Goal: Information Seeking & Learning: Learn about a topic

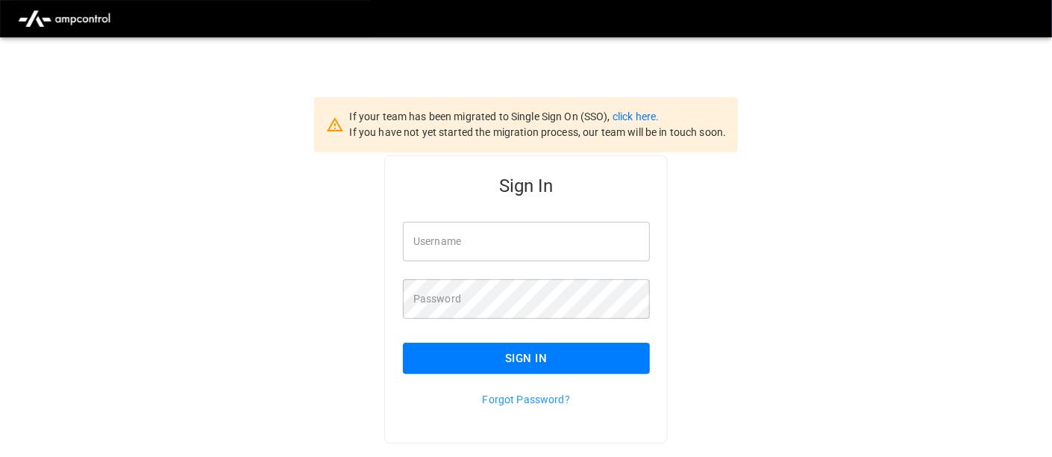
type input "**********"
click at [502, 360] on button "Sign In" at bounding box center [526, 358] width 247 height 31
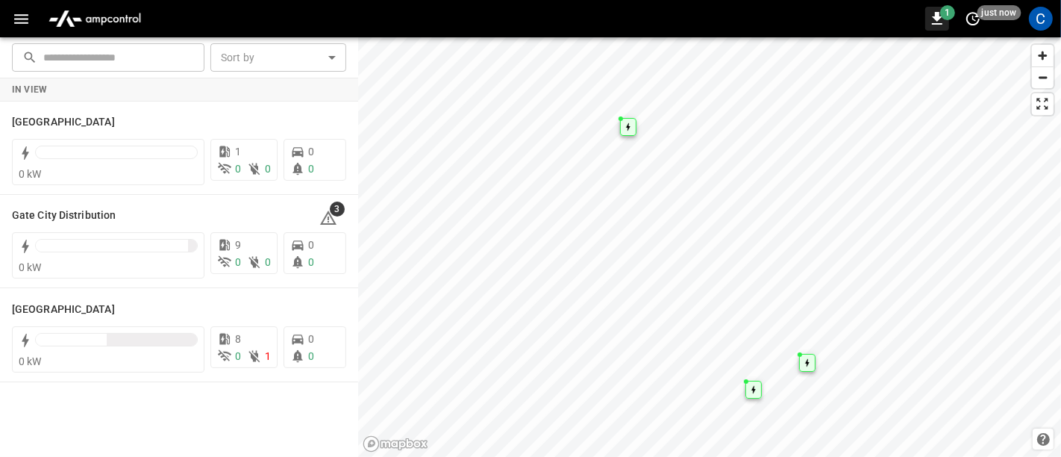
click at [940, 22] on icon "button" at bounding box center [937, 19] width 18 height 18
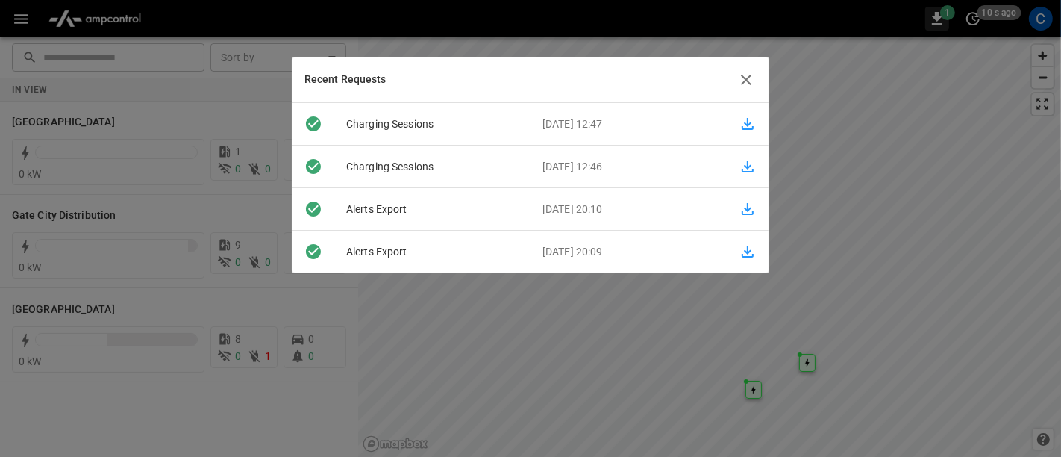
click at [940, 22] on div at bounding box center [530, 228] width 1061 height 457
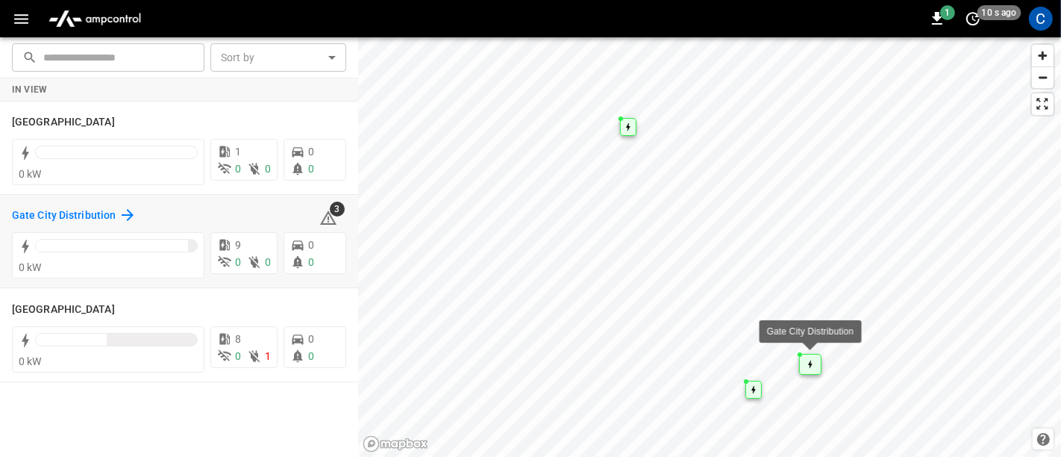
click at [121, 212] on icon at bounding box center [128, 215] width 18 height 18
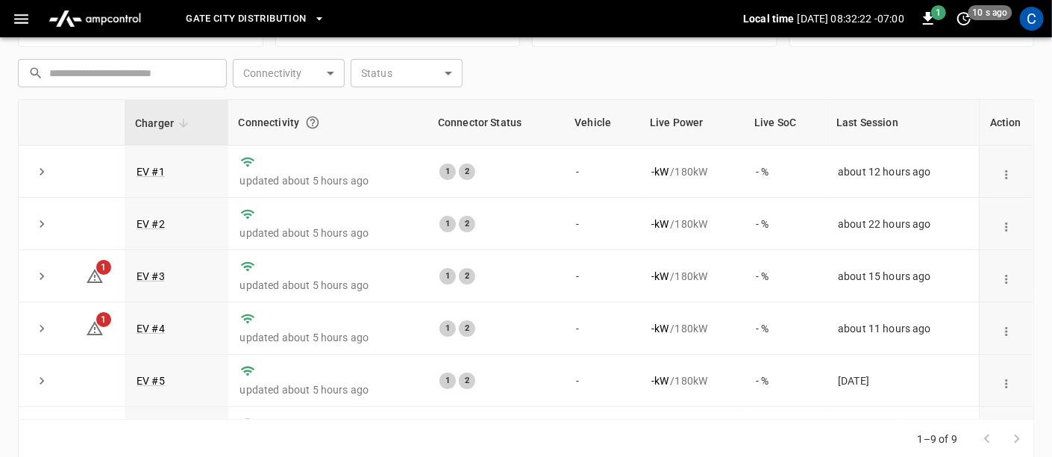
scroll to position [217, 0]
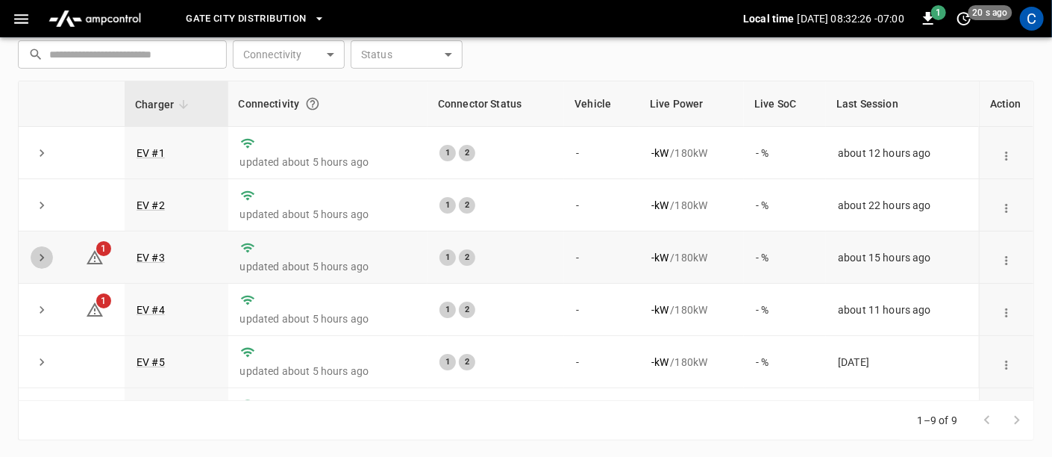
click at [40, 255] on icon "expand row" at bounding box center [41, 257] width 15 height 15
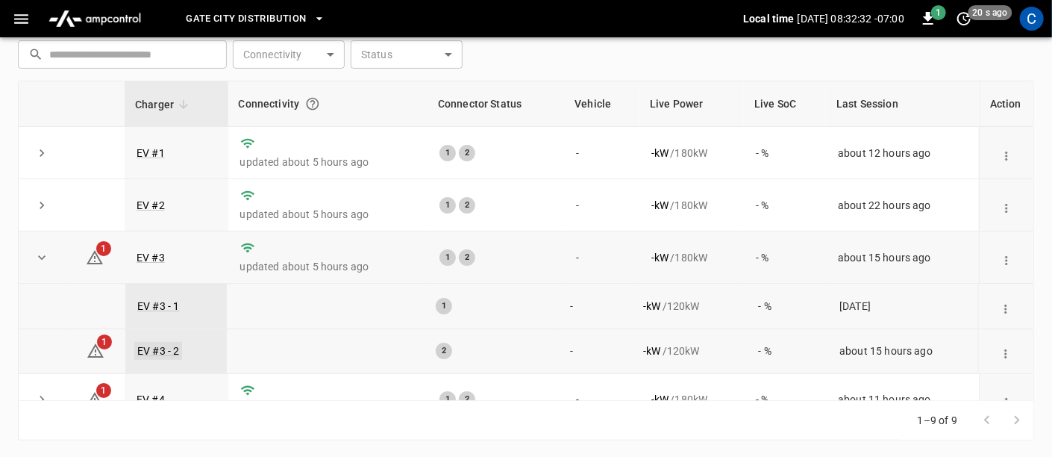
click at [146, 350] on link "EV #3 - 2" at bounding box center [158, 351] width 48 height 18
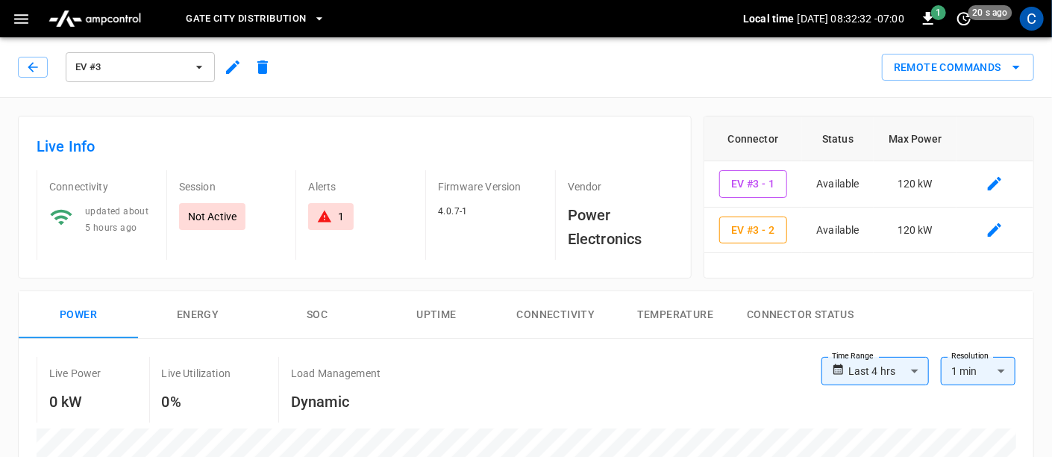
type input "**********"
click at [18, 17] on icon "button" at bounding box center [21, 19] width 19 height 19
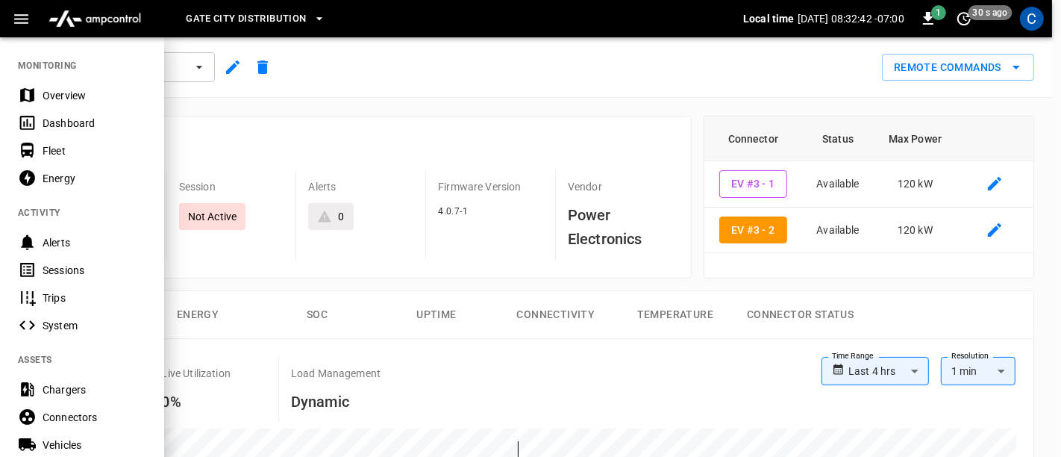
click at [71, 239] on div "Alerts" at bounding box center [95, 242] width 104 height 15
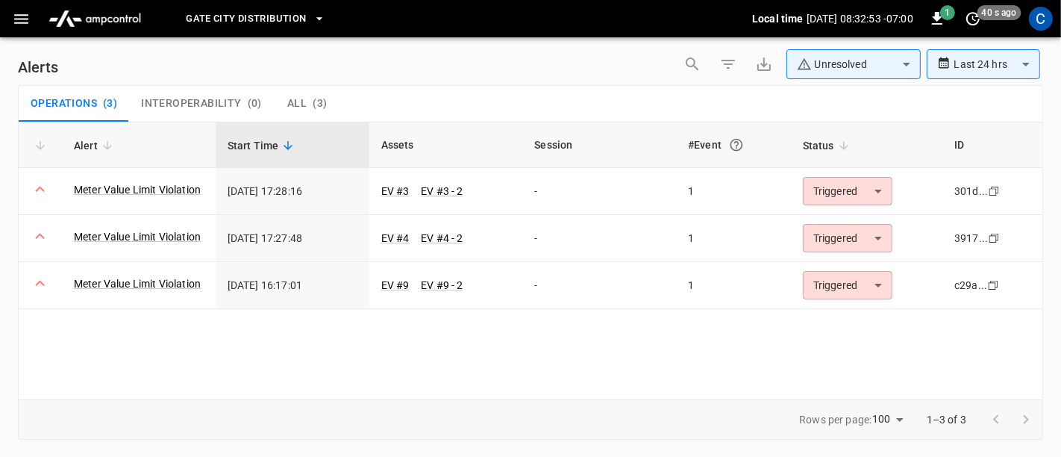
click at [28, 19] on icon "button" at bounding box center [21, 19] width 19 height 19
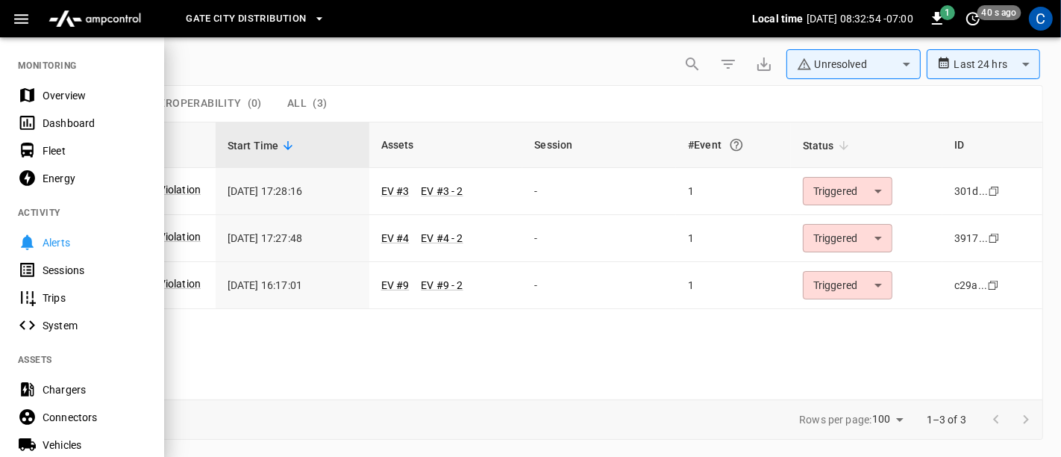
click at [58, 95] on div "Overview" at bounding box center [95, 95] width 104 height 15
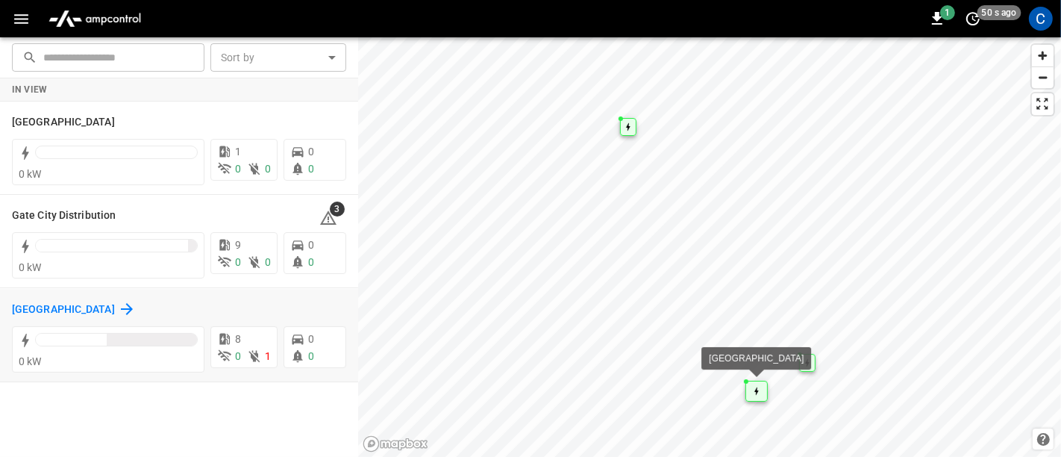
click at [118, 305] on icon at bounding box center [127, 309] width 18 height 18
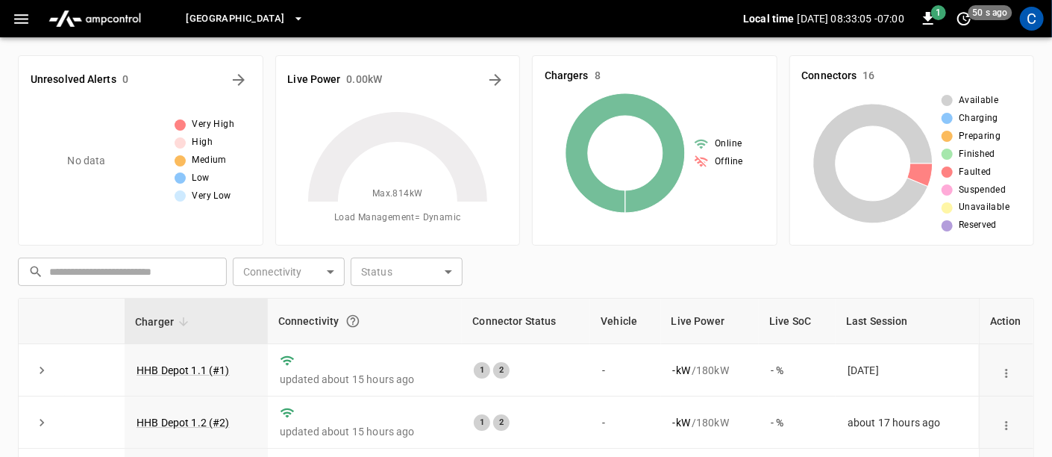
click at [98, 22] on img "menu" at bounding box center [95, 18] width 104 height 28
click at [25, 18] on icon "button" at bounding box center [21, 19] width 14 height 10
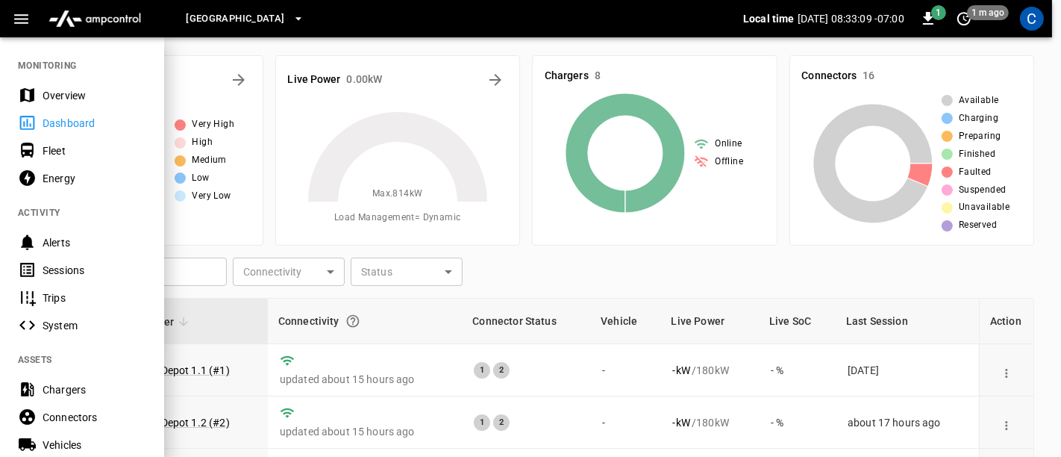
click at [76, 179] on div "Energy" at bounding box center [95, 178] width 104 height 15
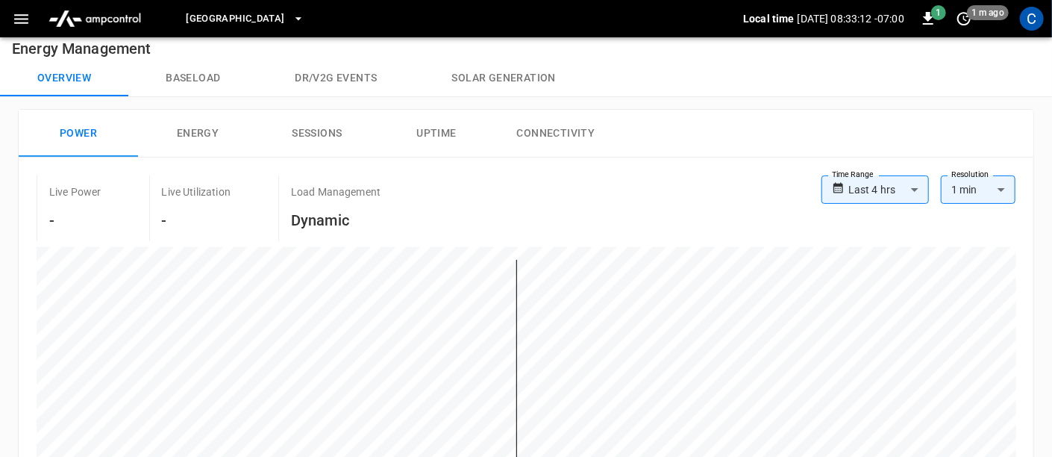
scroll to position [1, 0]
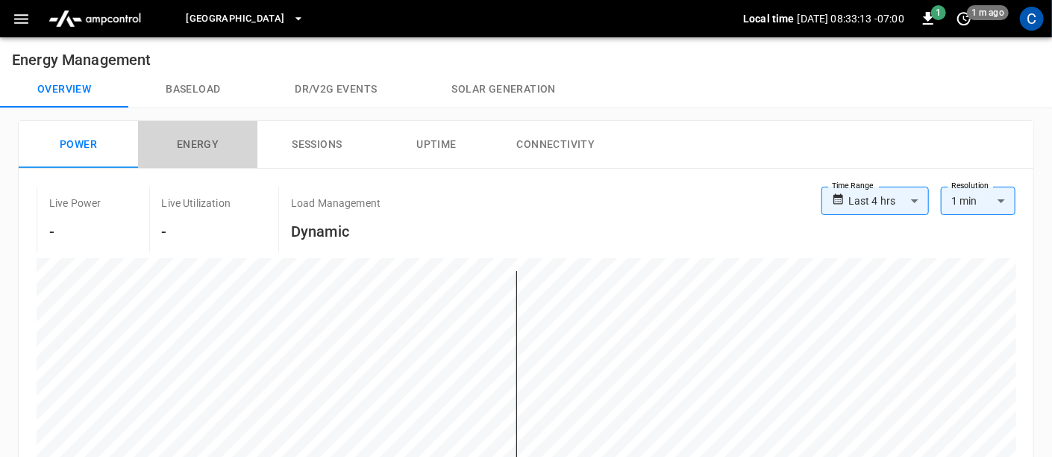
click at [207, 146] on button "Energy" at bounding box center [197, 145] width 119 height 48
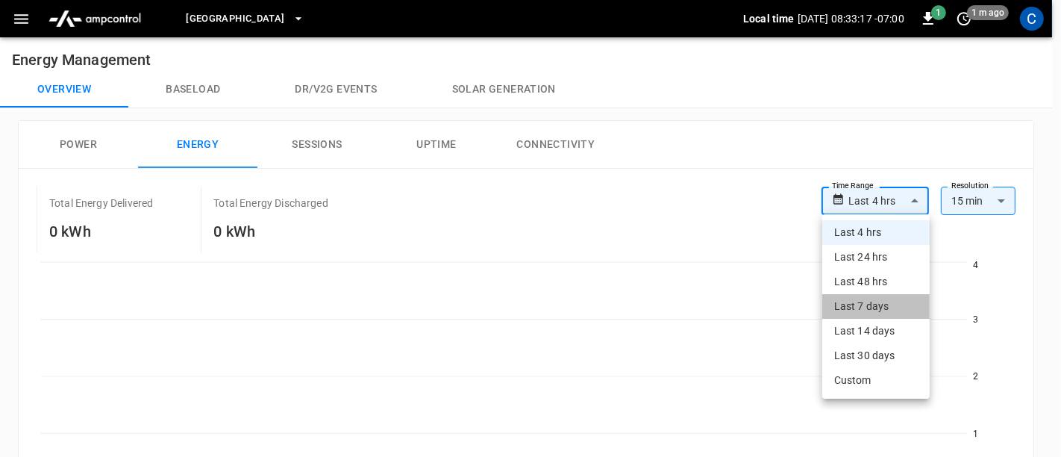
click at [875, 310] on li "Last 7 days" at bounding box center [875, 306] width 107 height 25
type input "**********"
type input "**"
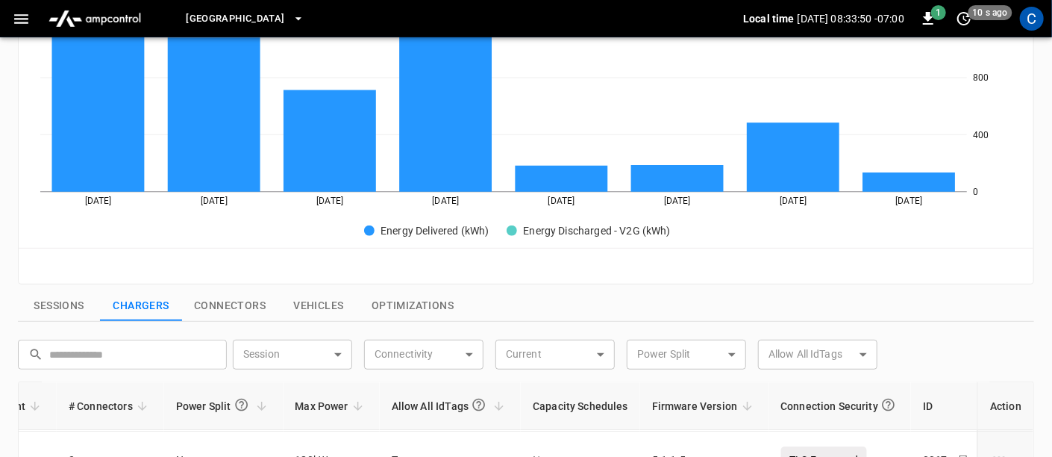
scroll to position [299, 0]
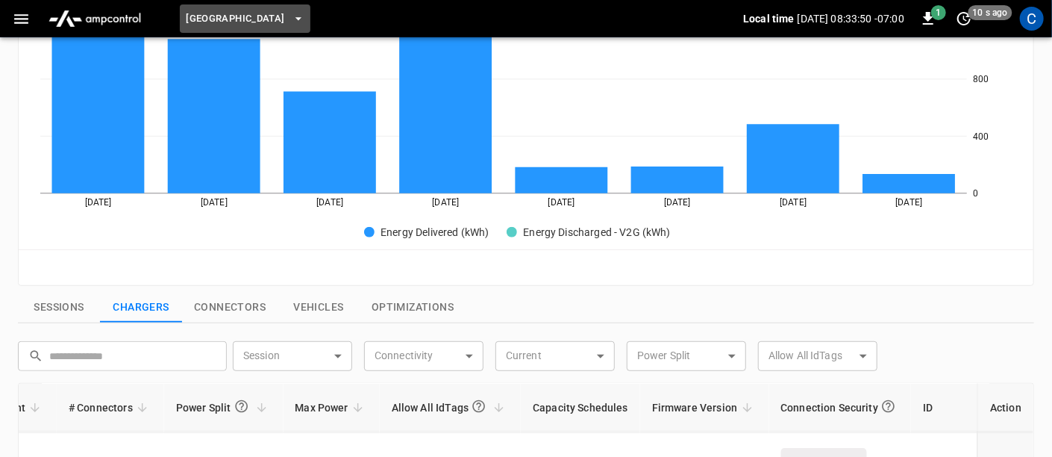
click at [267, 11] on span "[GEOGRAPHIC_DATA]" at bounding box center [235, 18] width 99 height 17
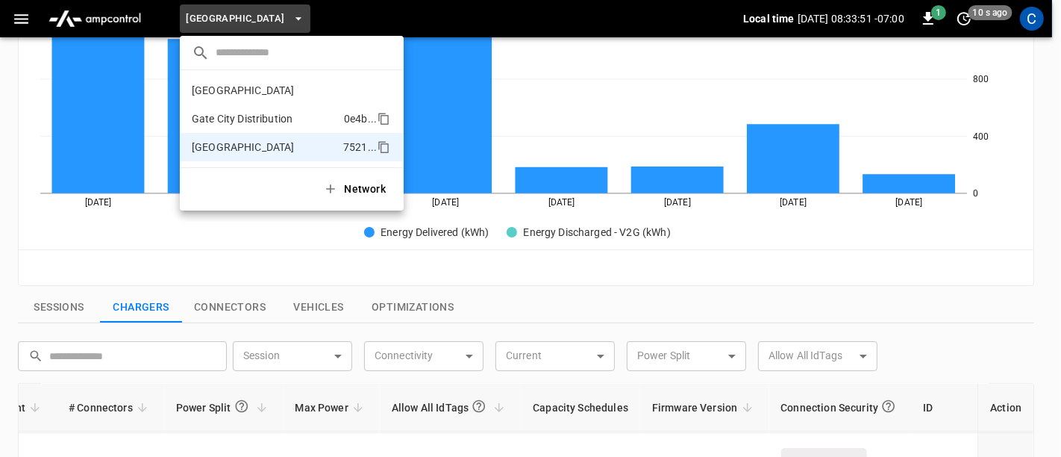
click at [240, 122] on p "Gate City Distribution" at bounding box center [242, 118] width 101 height 15
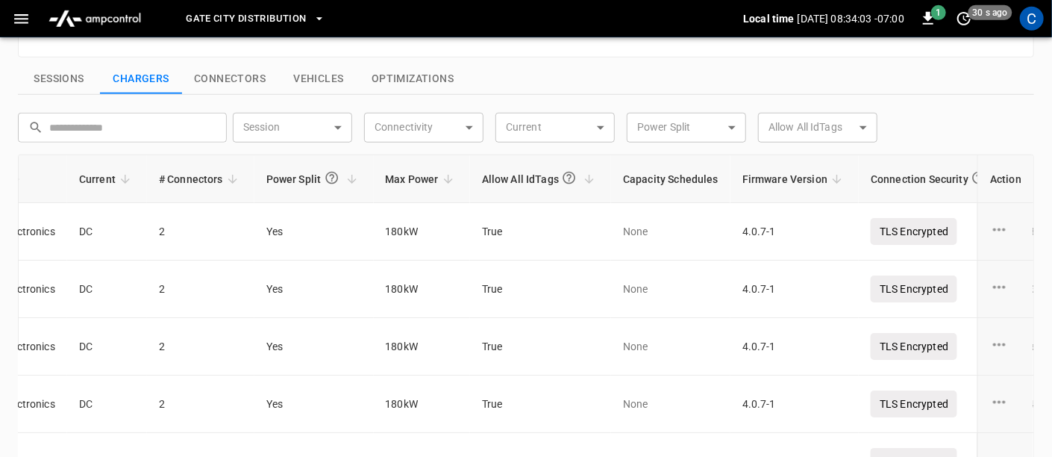
scroll to position [0, 690]
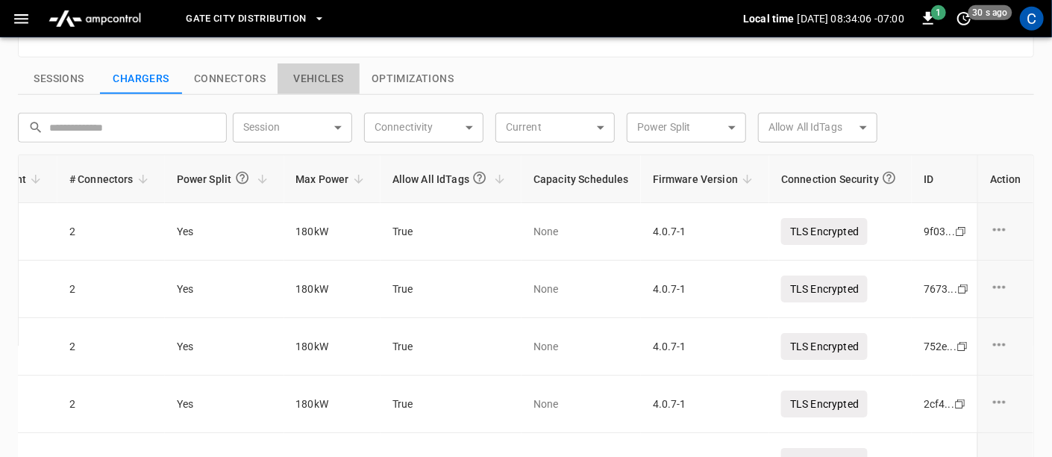
click at [321, 73] on button "Vehicles" at bounding box center [319, 78] width 82 height 31
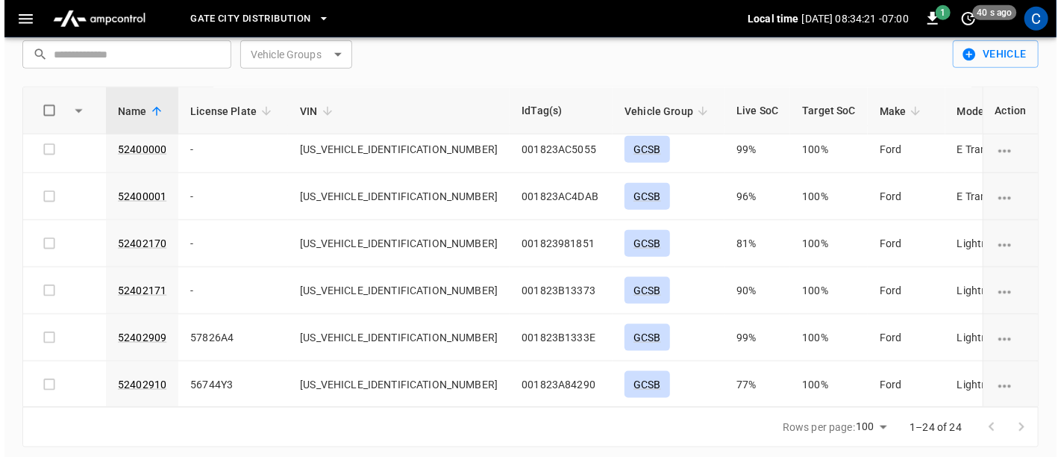
scroll to position [886, 0]
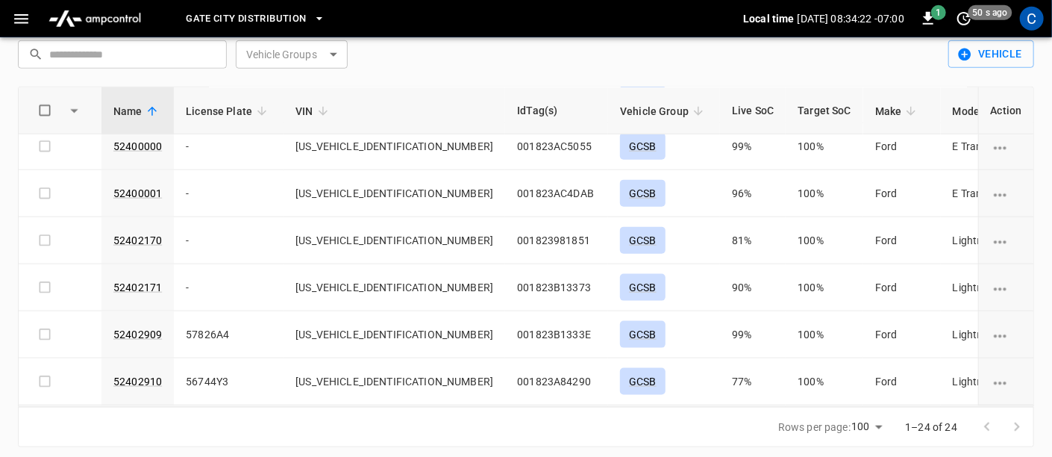
click at [22, 17] on icon "button" at bounding box center [21, 19] width 19 height 19
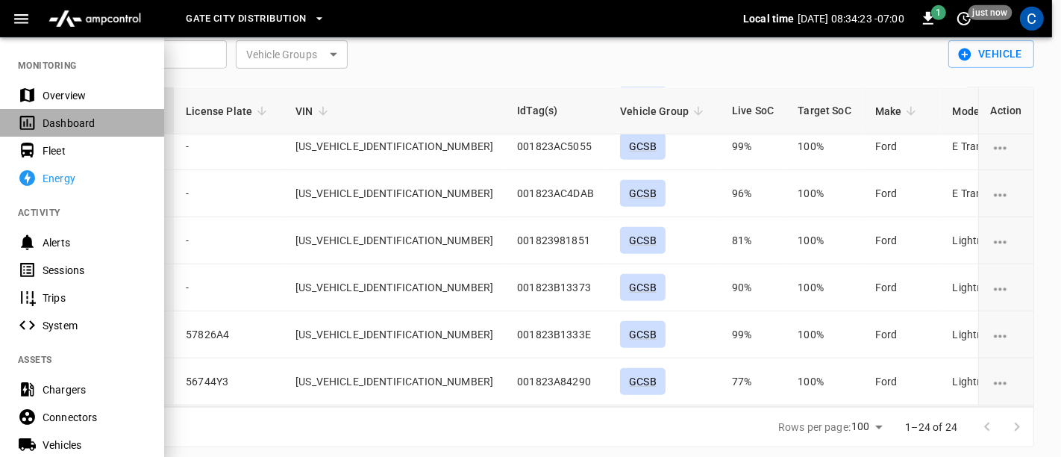
click at [63, 122] on div "Dashboard" at bounding box center [95, 123] width 104 height 15
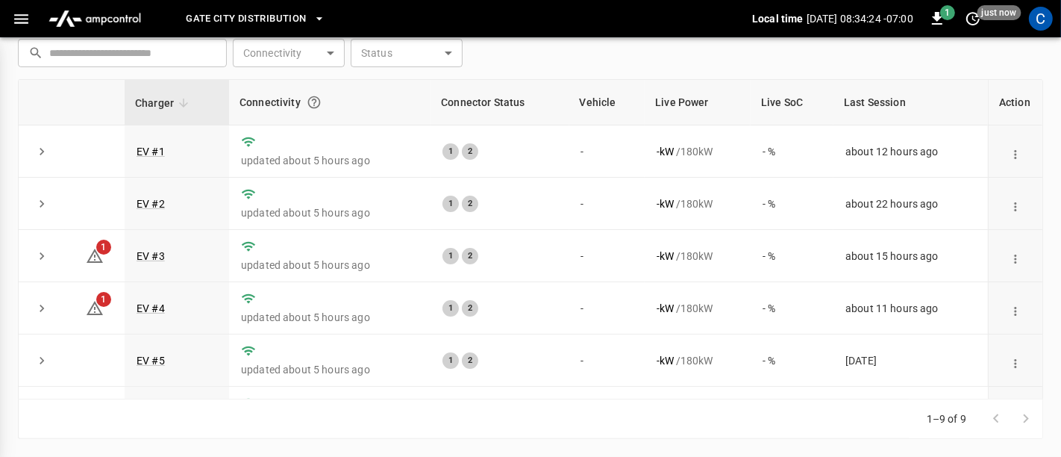
scroll to position [217, 0]
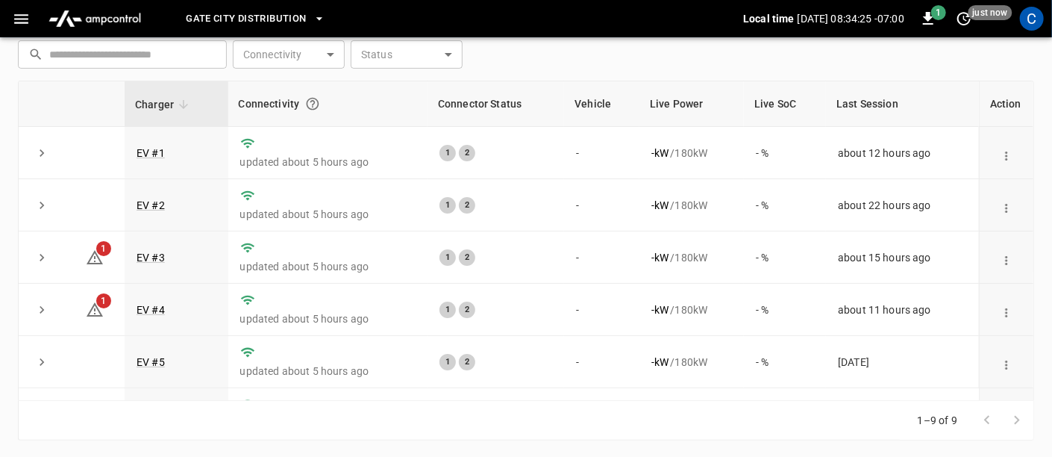
click at [24, 11] on icon "button" at bounding box center [21, 19] width 19 height 19
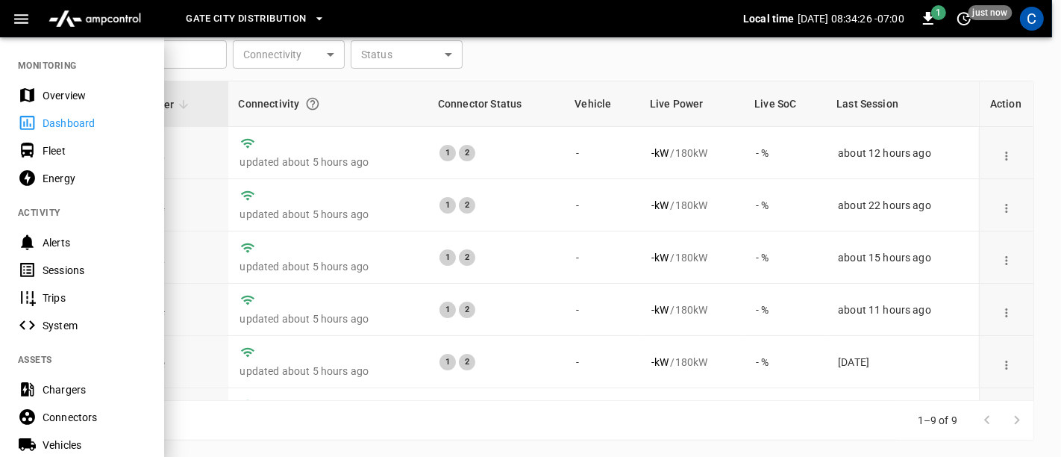
click at [50, 89] on div "Overview" at bounding box center [95, 95] width 104 height 15
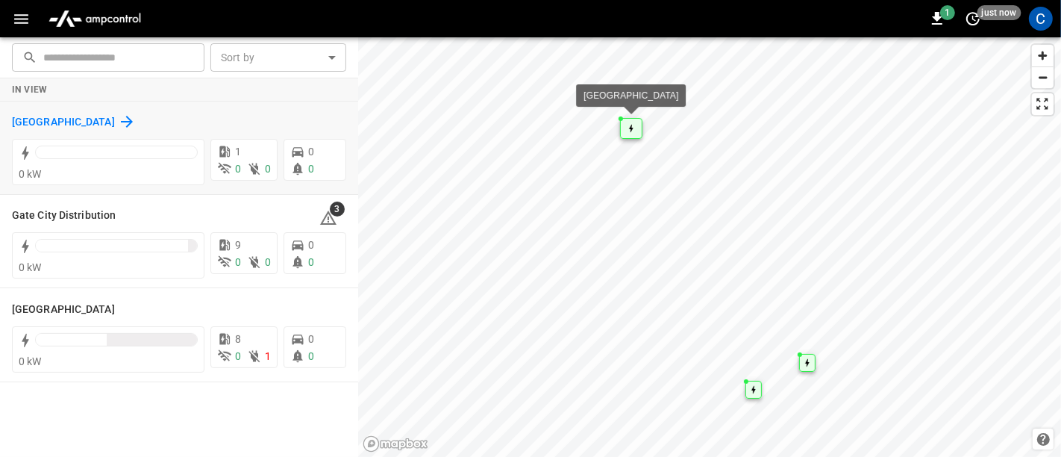
click at [44, 125] on h6 "[GEOGRAPHIC_DATA]" at bounding box center [63, 122] width 103 height 16
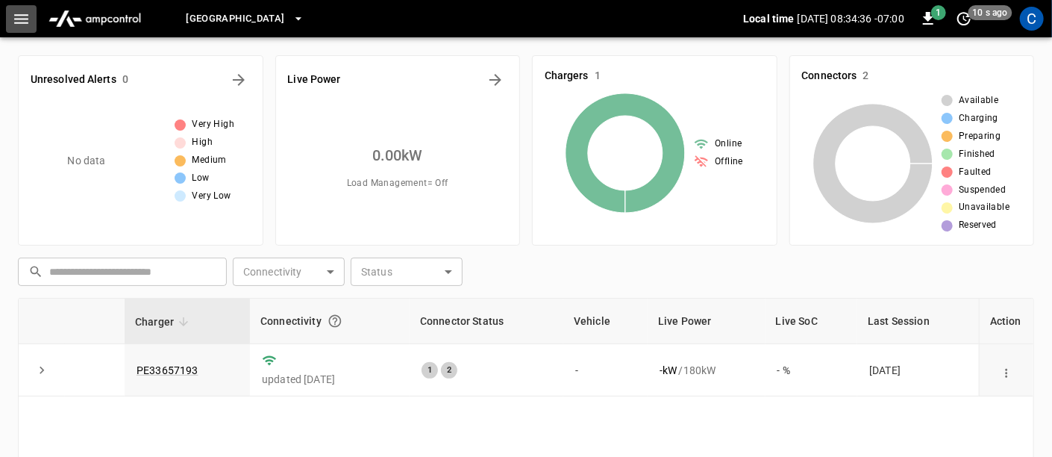
click at [19, 11] on icon "button" at bounding box center [21, 19] width 19 height 19
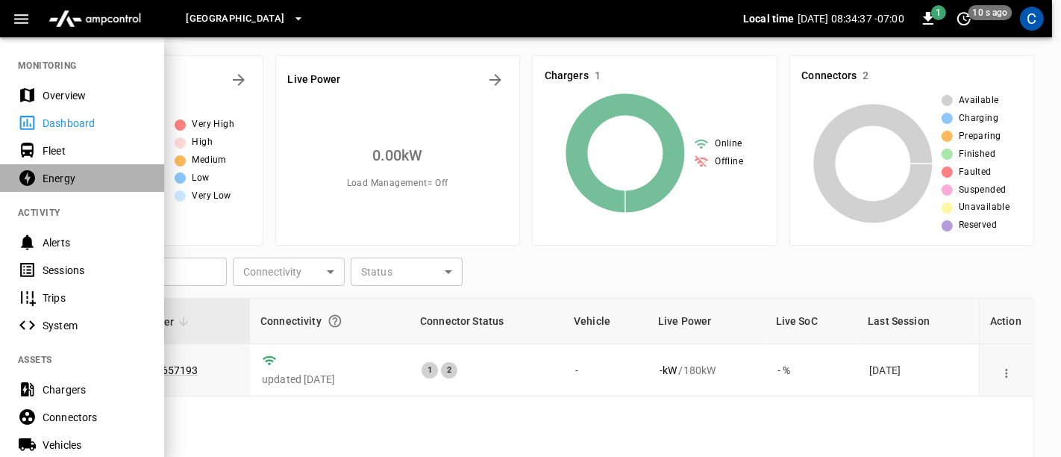
click at [58, 175] on div "Energy" at bounding box center [95, 178] width 104 height 15
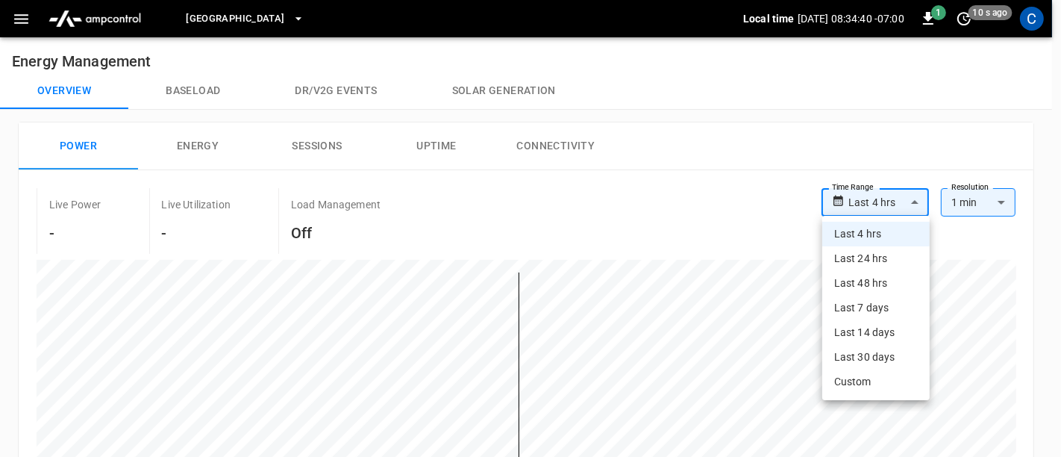
click at [881, 310] on li "Last 7 days" at bounding box center [875, 308] width 107 height 25
type input "**********"
type input "***"
